Goal: Check status: Check status

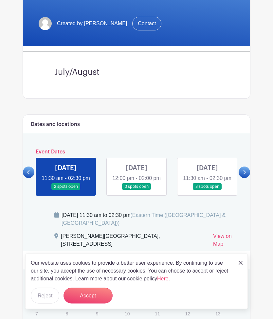
scroll to position [131, 0]
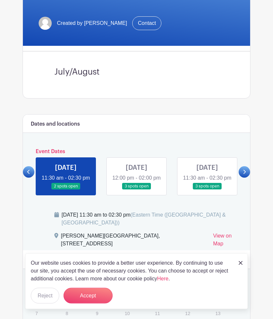
click at [248, 178] on link at bounding box center [244, 172] width 11 height 11
click at [246, 175] on icon at bounding box center [244, 172] width 3 height 5
click at [92, 304] on button "Accept" at bounding box center [88, 296] width 49 height 16
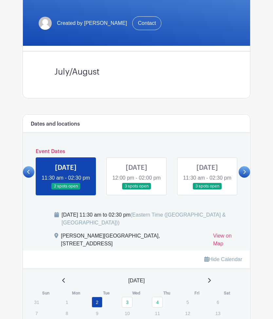
click at [249, 178] on link at bounding box center [244, 171] width 11 height 11
click at [247, 178] on link at bounding box center [244, 171] width 11 height 11
click at [191, 307] on p "5" at bounding box center [187, 302] width 11 height 10
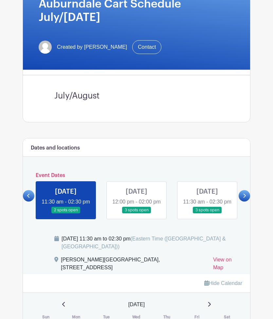
scroll to position [108, 0]
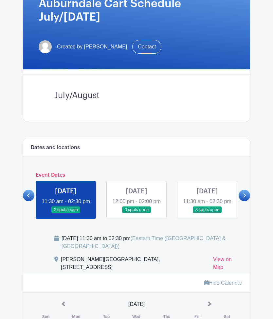
click at [137, 214] on link at bounding box center [137, 214] width 0 height 0
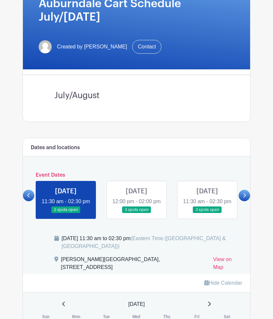
click at [137, 214] on link at bounding box center [137, 214] width 0 height 0
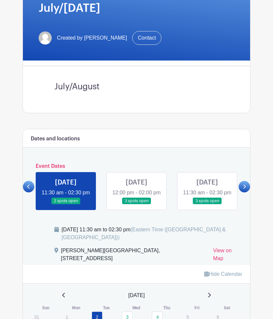
scroll to position [122, 0]
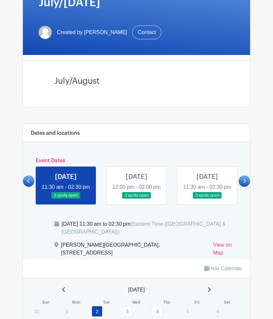
scroll to position [122, 0]
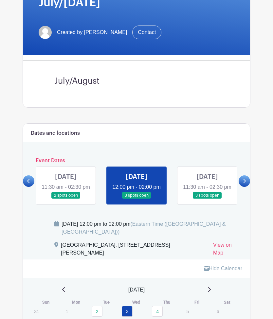
click at [244, 184] on icon at bounding box center [244, 181] width 3 height 5
click at [207, 199] on link at bounding box center [207, 199] width 0 height 0
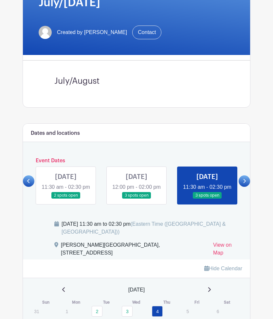
click at [247, 187] on link at bounding box center [244, 181] width 11 height 11
click at [249, 187] on link at bounding box center [244, 181] width 11 height 11
click at [191, 317] on p "5" at bounding box center [187, 311] width 11 height 10
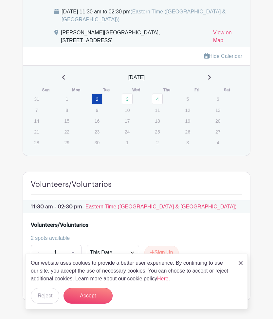
scroll to position [337, 0]
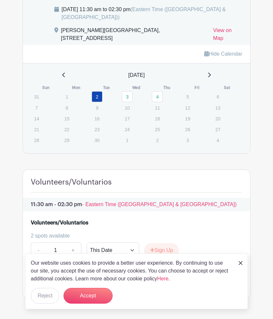
click at [94, 304] on button "Accept" at bounding box center [88, 296] width 49 height 16
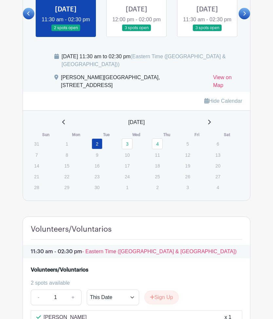
scroll to position [250, 0]
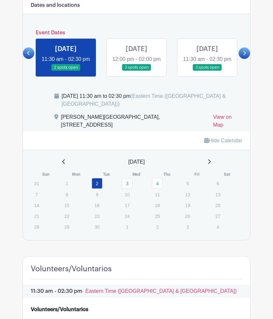
click at [191, 189] on p "5" at bounding box center [187, 183] width 11 height 10
click at [190, 189] on p "5" at bounding box center [187, 183] width 11 height 10
click at [191, 189] on p "5" at bounding box center [187, 183] width 11 height 10
click at [190, 189] on p "5" at bounding box center [187, 183] width 11 height 10
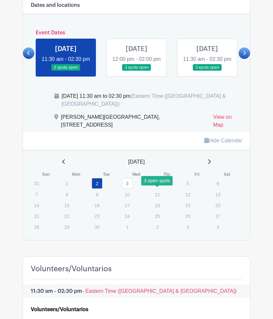
click at [158, 189] on link "4" at bounding box center [157, 183] width 11 height 11
click at [160, 189] on link "4" at bounding box center [157, 183] width 11 height 11
click at [220, 189] on p "6" at bounding box center [218, 183] width 11 height 10
click at [191, 189] on p "5" at bounding box center [187, 183] width 11 height 10
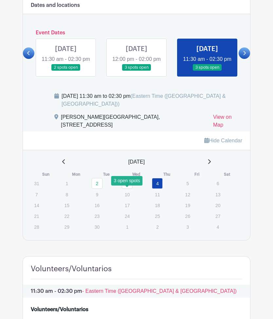
click at [129, 189] on link "3" at bounding box center [127, 183] width 11 height 11
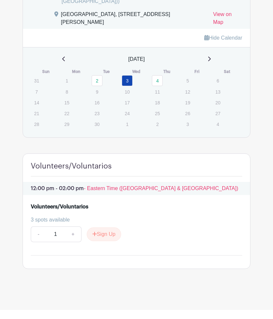
scroll to position [331, 0]
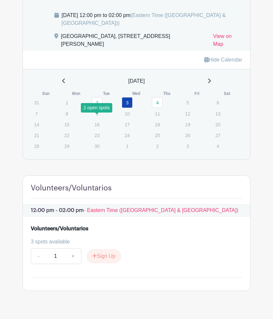
click at [102, 108] on link "2" at bounding box center [97, 102] width 11 height 11
click at [100, 108] on link "2" at bounding box center [97, 102] width 11 height 11
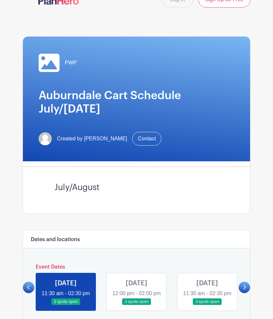
scroll to position [0, 0]
